Goal: Answer question/provide support

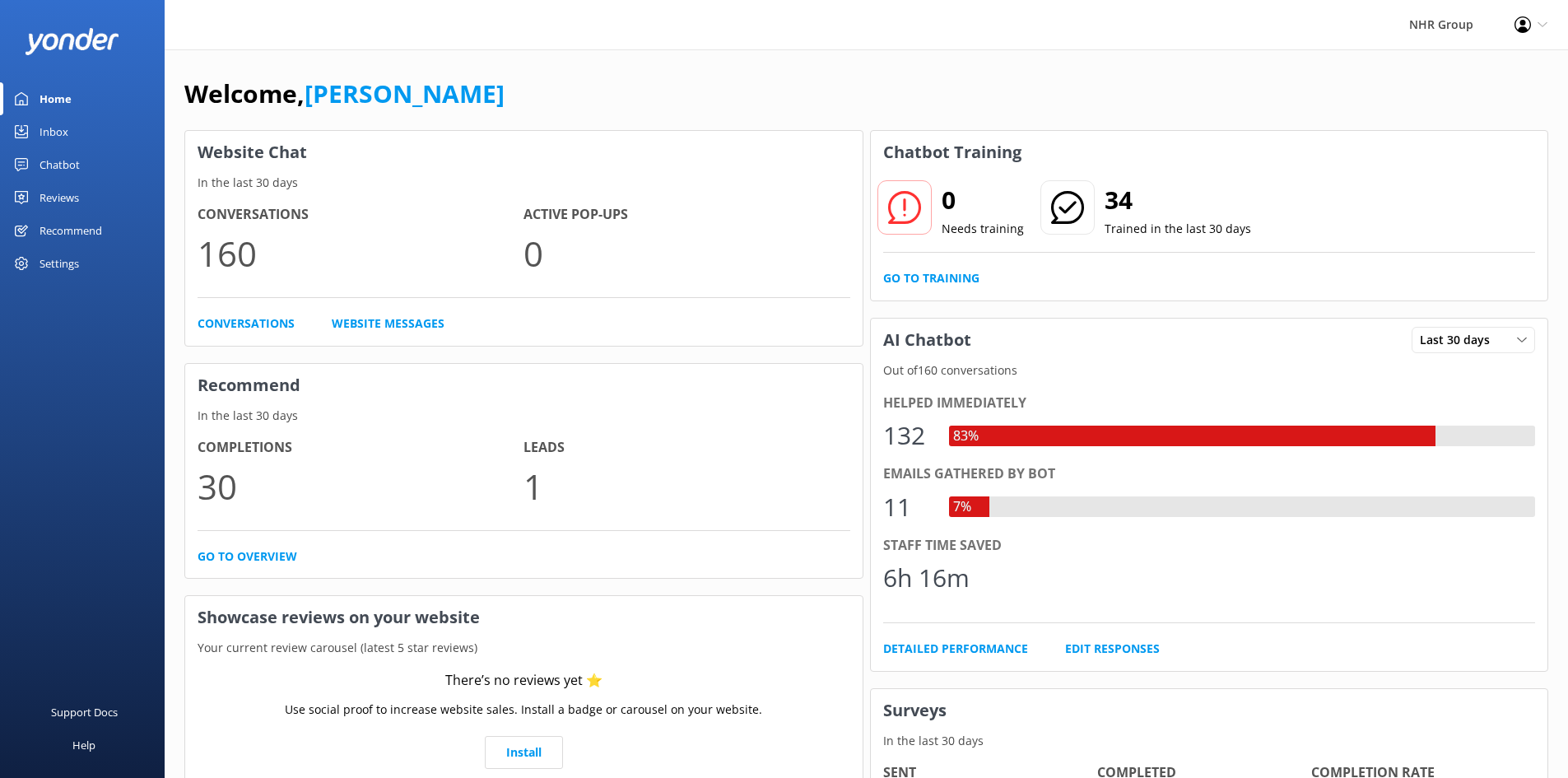
click at [71, 164] on div "Chatbot" at bounding box center [59, 165] width 40 height 33
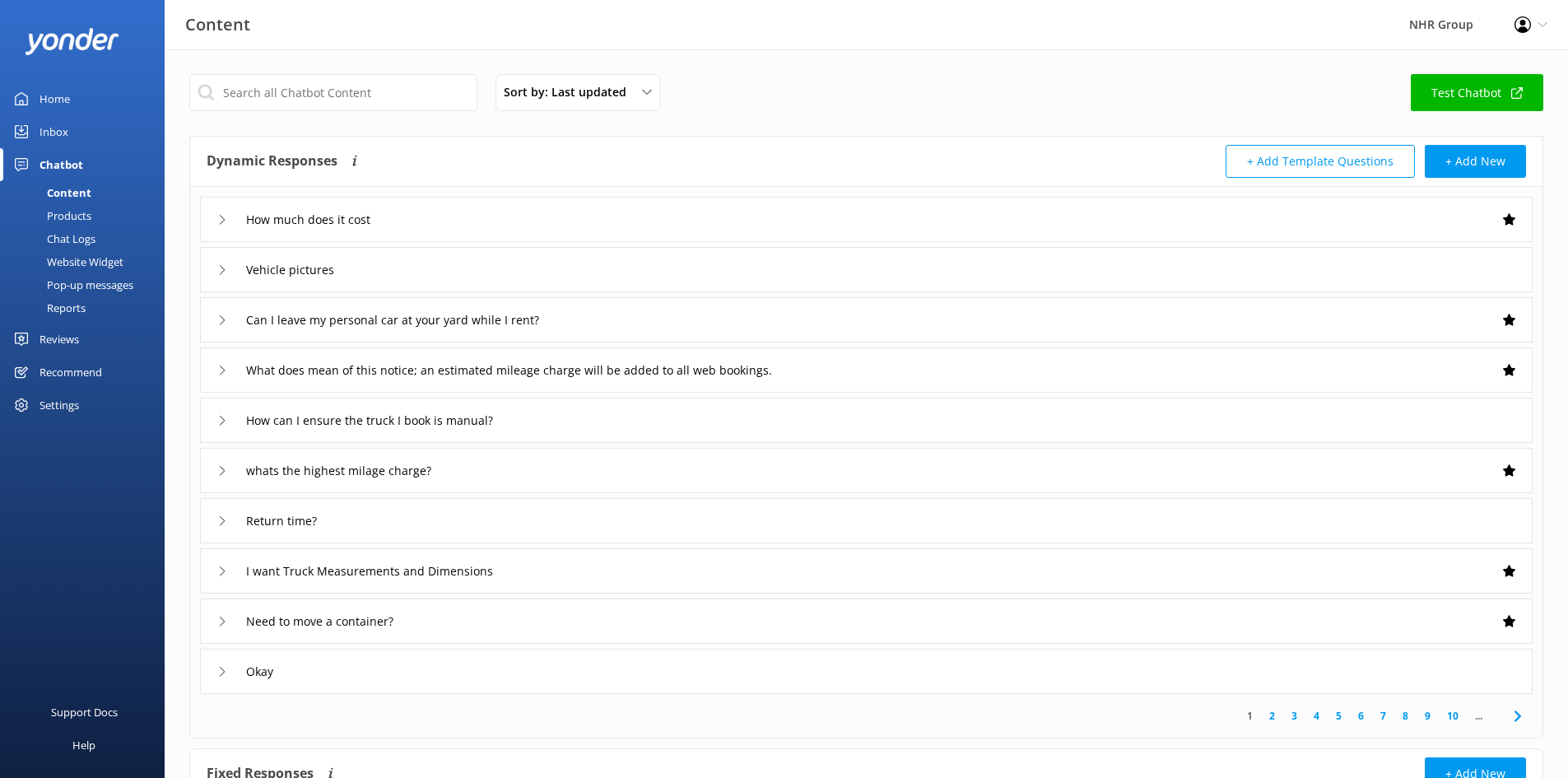
click at [49, 139] on div "Inbox" at bounding box center [53, 132] width 28 height 33
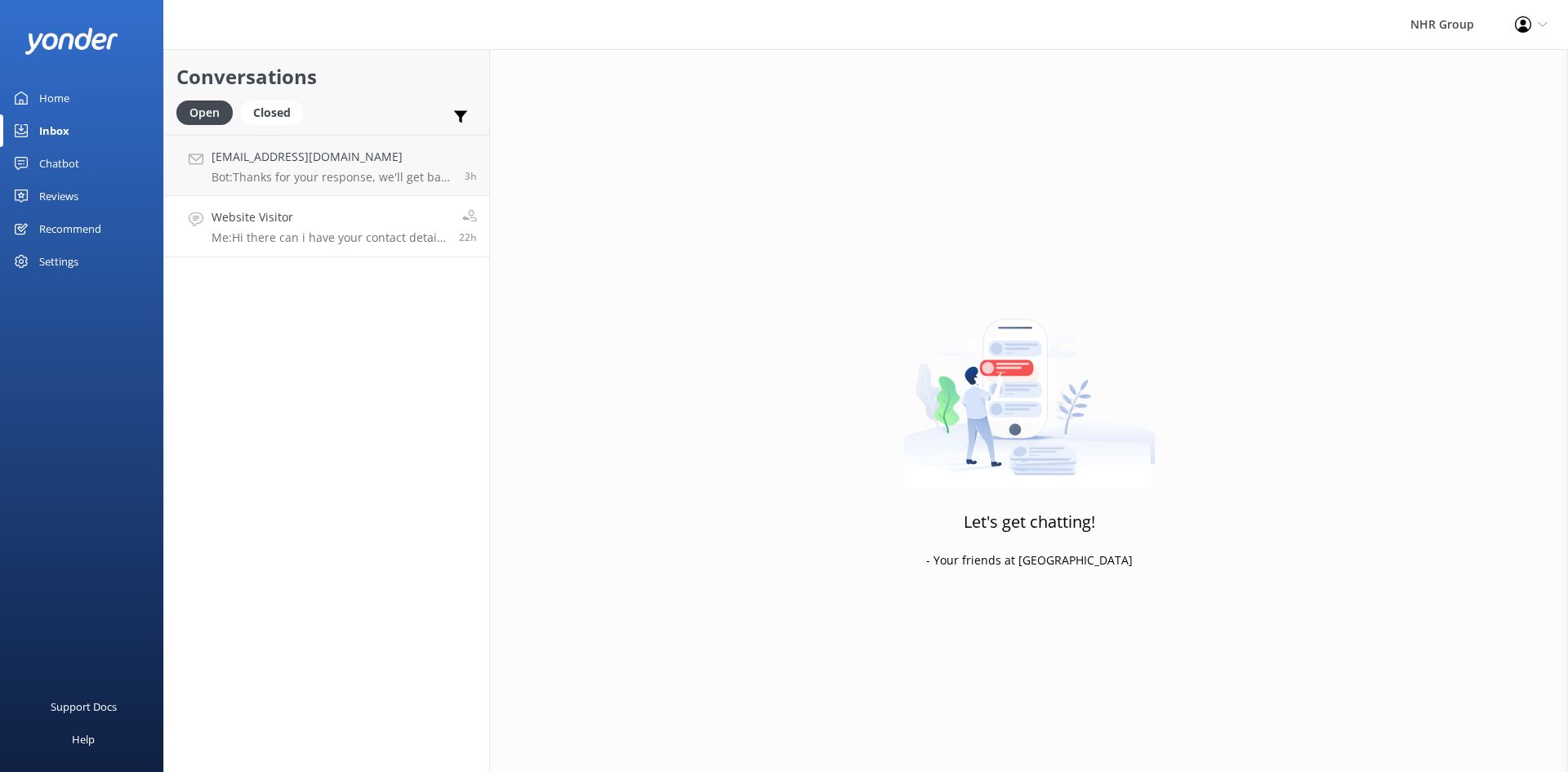
click at [279, 214] on h4 "Website Visitor" at bounding box center [330, 217] width 235 height 18
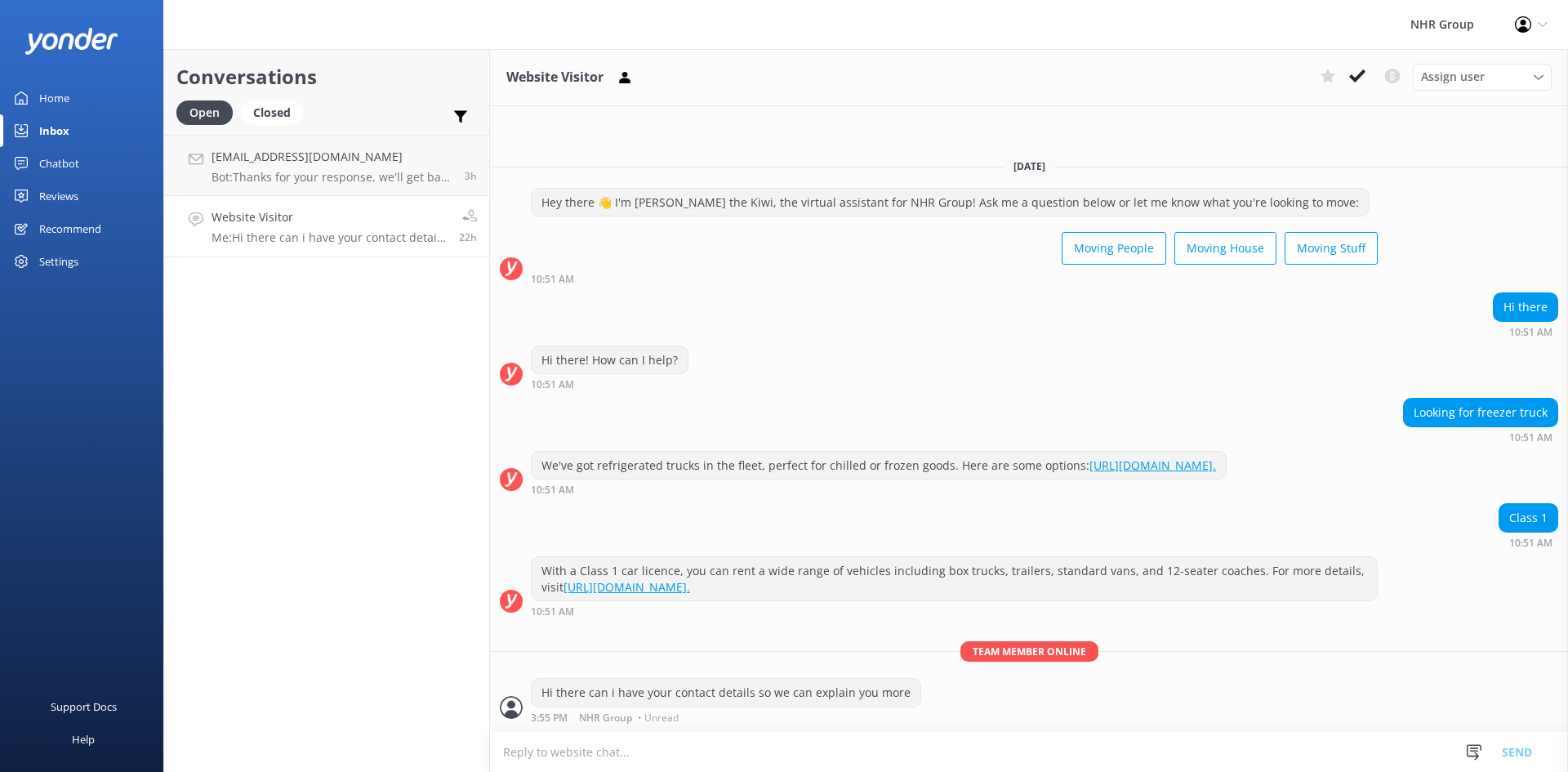
click at [68, 94] on div "Home" at bounding box center [53, 98] width 30 height 33
